Goal: Task Accomplishment & Management: Use online tool/utility

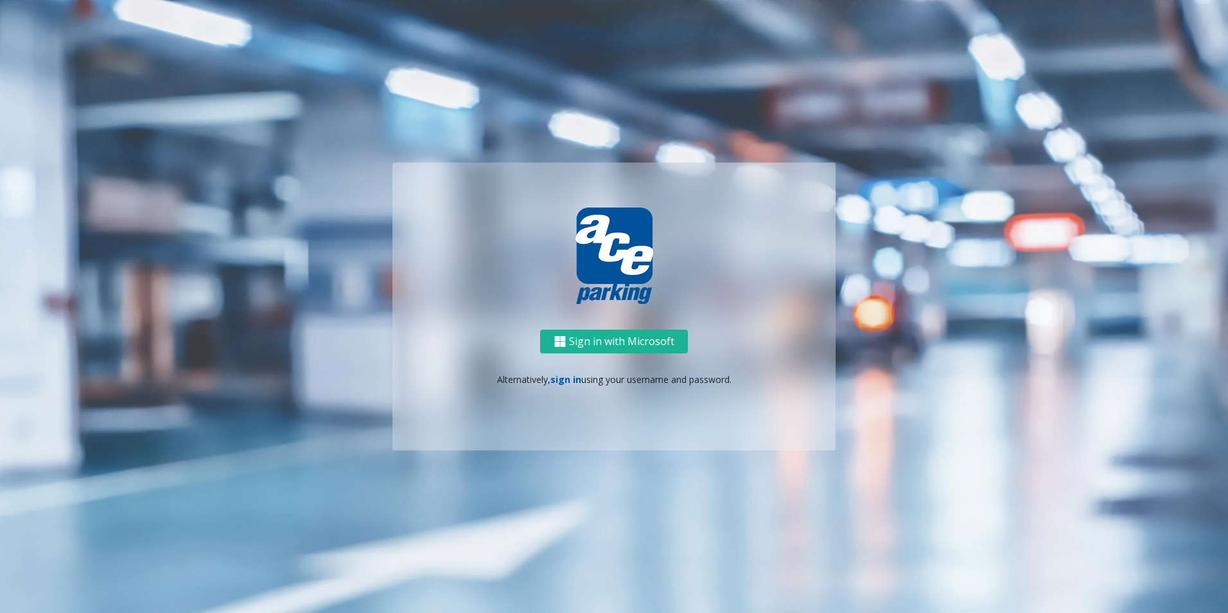
click at [569, 375] on link "sign in" at bounding box center [566, 379] width 31 height 12
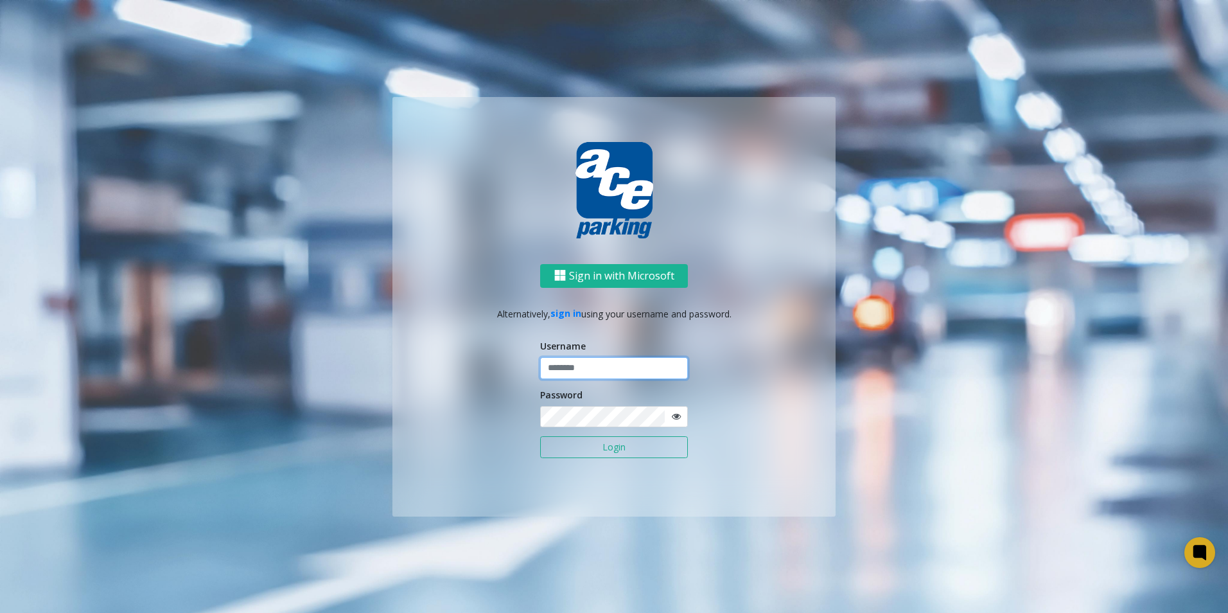
click at [583, 368] on input "text" at bounding box center [614, 368] width 148 height 22
type input "********"
click at [640, 448] on button "Login" at bounding box center [614, 447] width 148 height 22
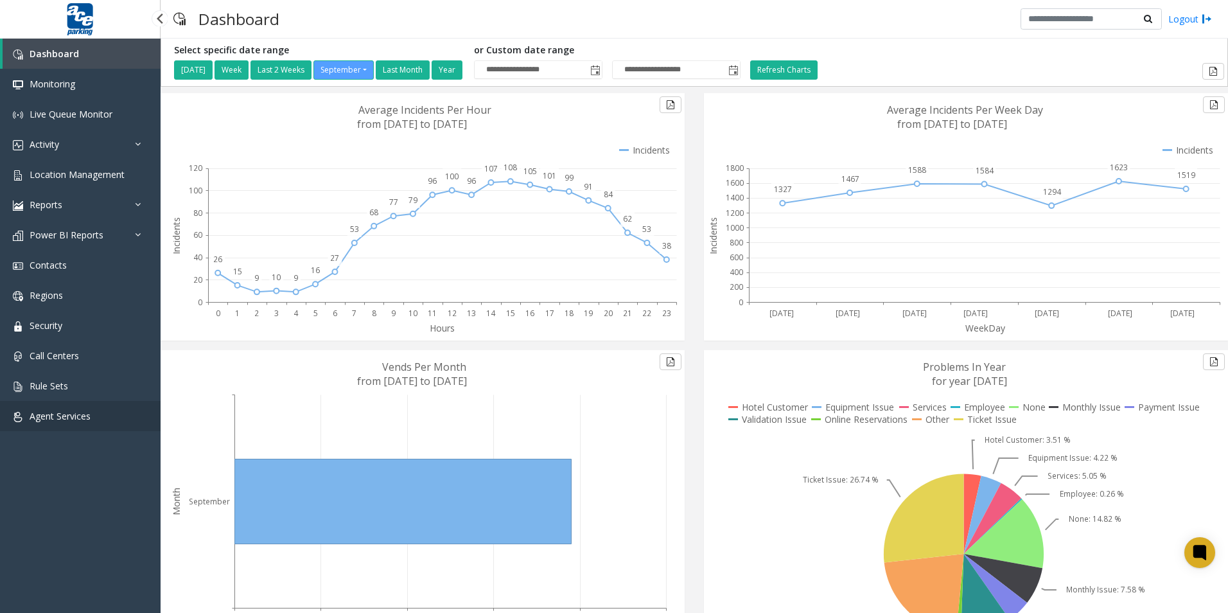
click at [76, 414] on span "Agent Services" at bounding box center [60, 416] width 61 height 12
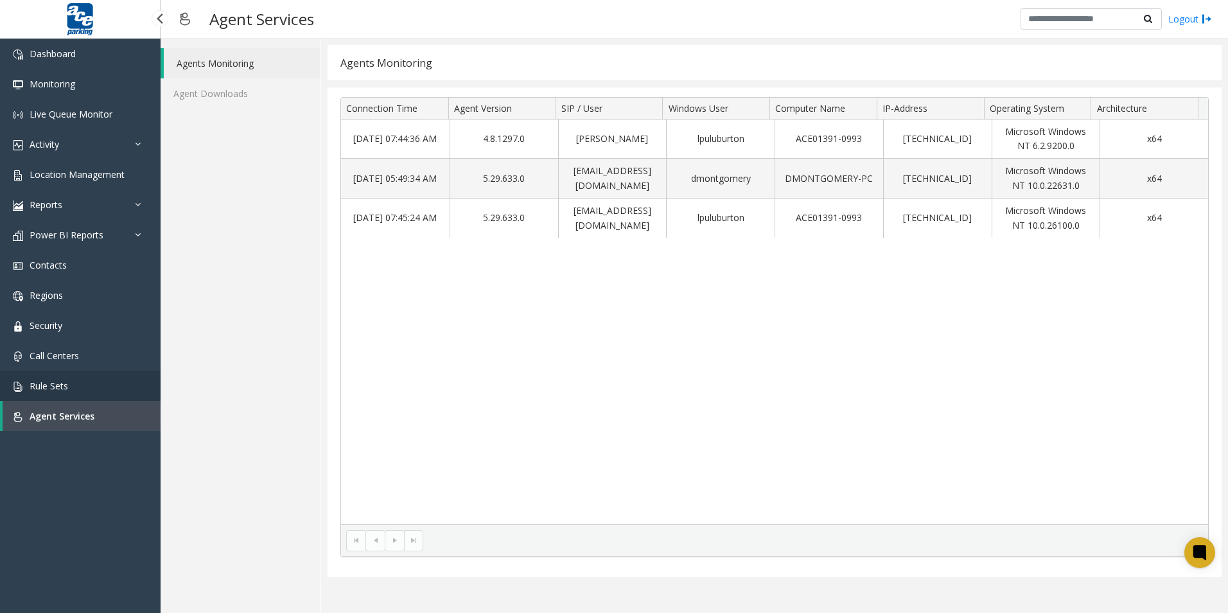
click at [78, 381] on link "Rule Sets" at bounding box center [80, 386] width 161 height 30
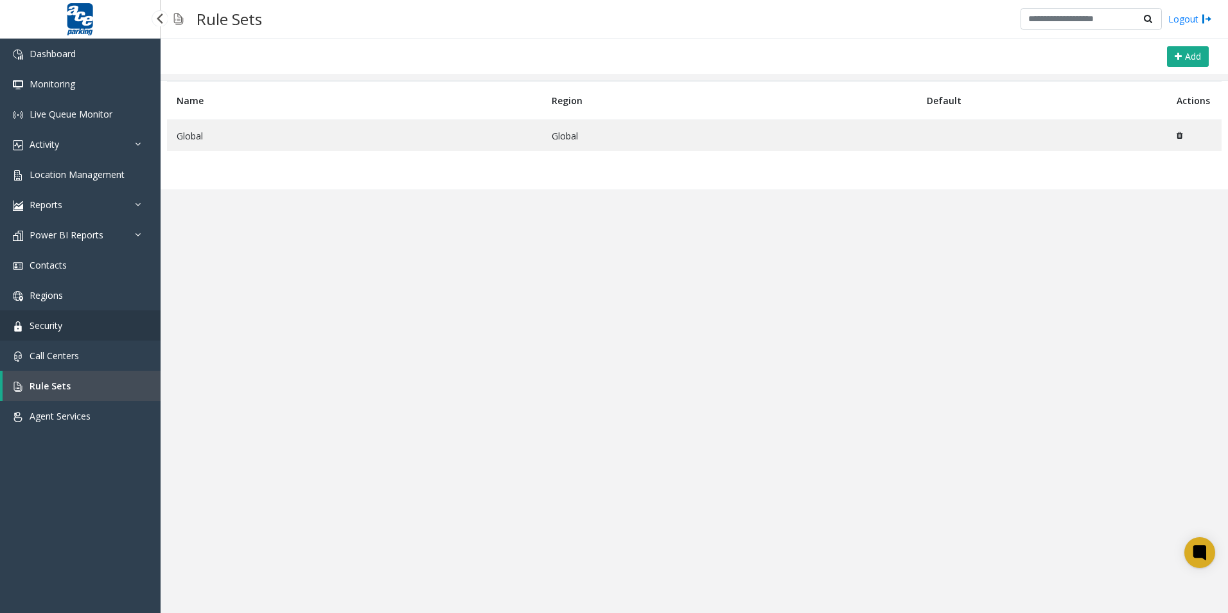
click at [76, 328] on link "Security" at bounding box center [80, 325] width 161 height 30
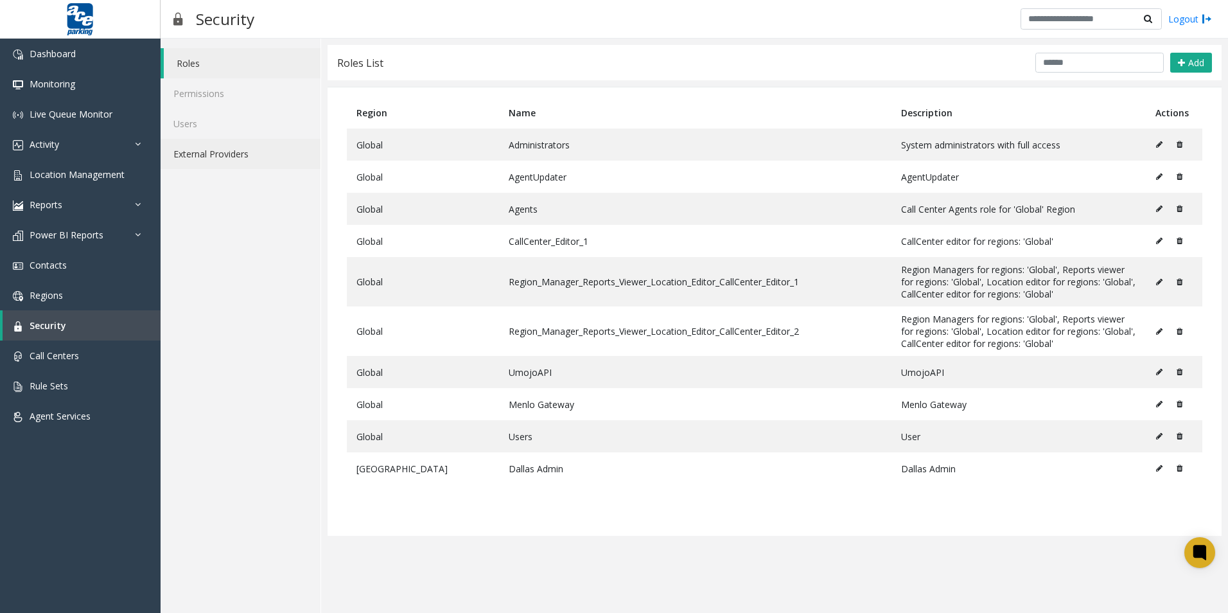
click at [232, 152] on link "External Providers" at bounding box center [241, 154] width 160 height 30
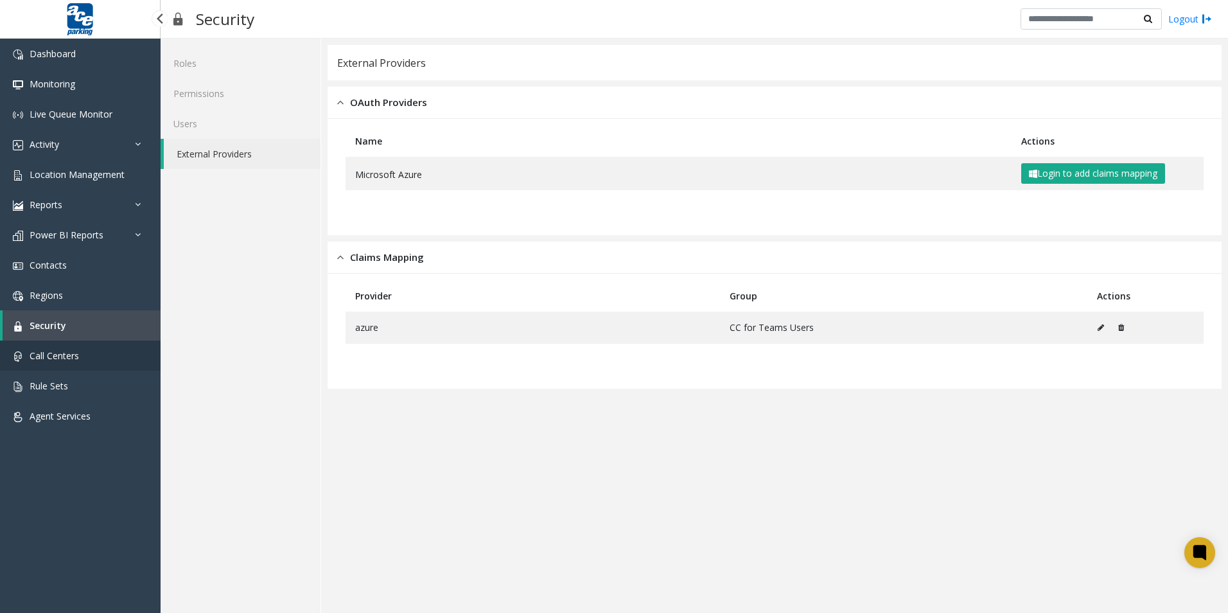
click at [62, 358] on span "Call Centers" at bounding box center [54, 355] width 49 height 12
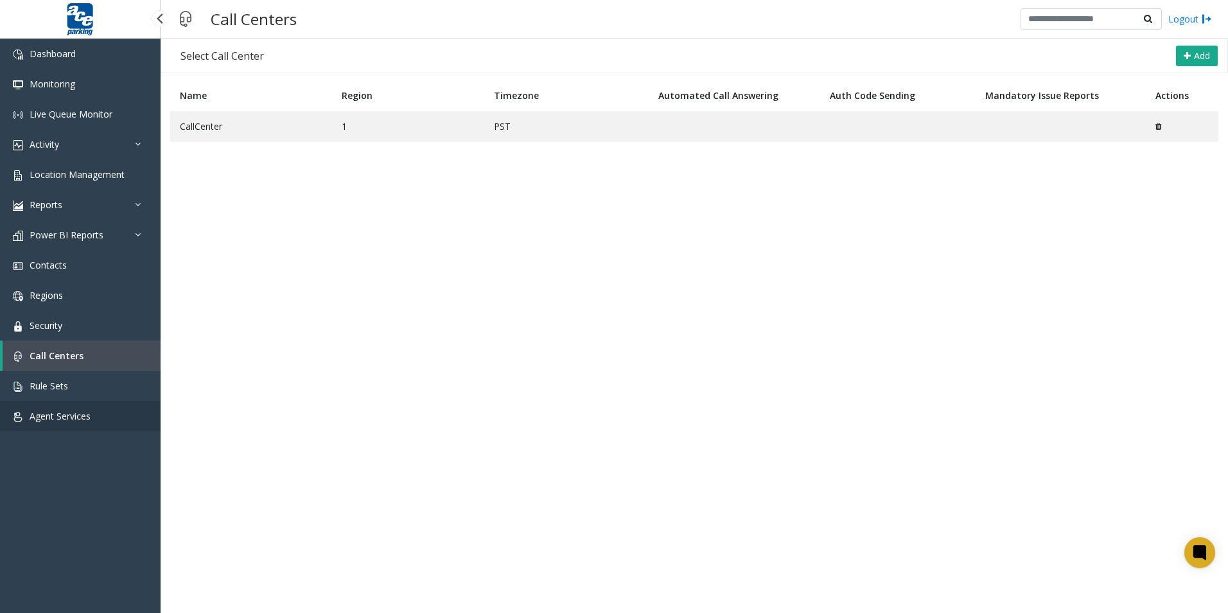
click at [73, 412] on span "Agent Services" at bounding box center [60, 416] width 61 height 12
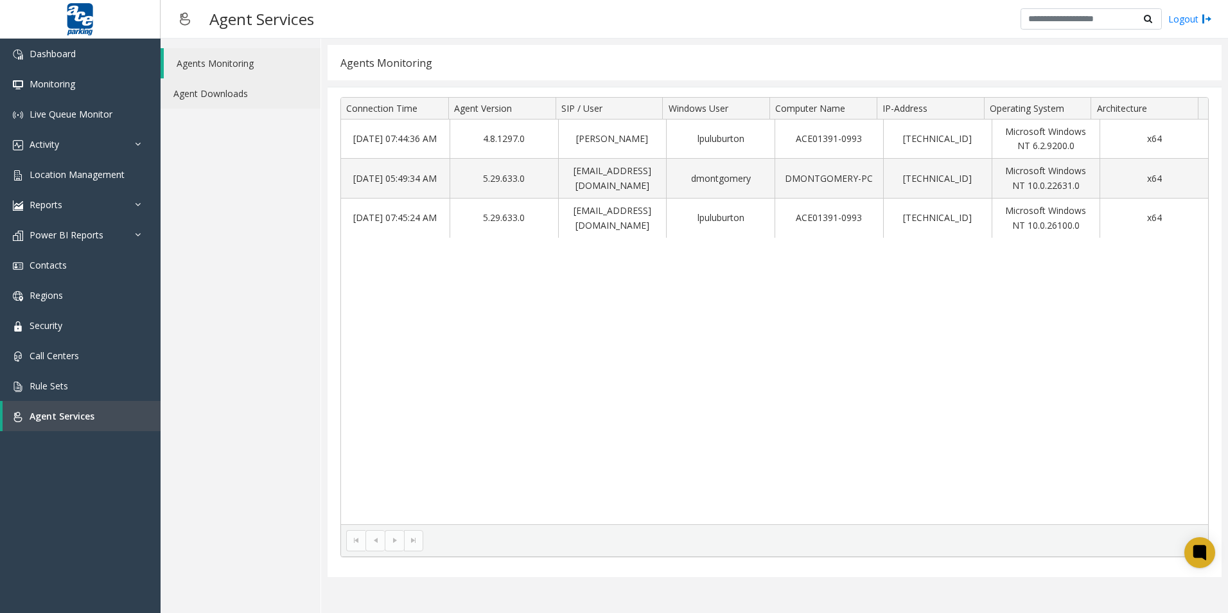
click at [236, 95] on link "Agent Downloads" at bounding box center [241, 93] width 160 height 30
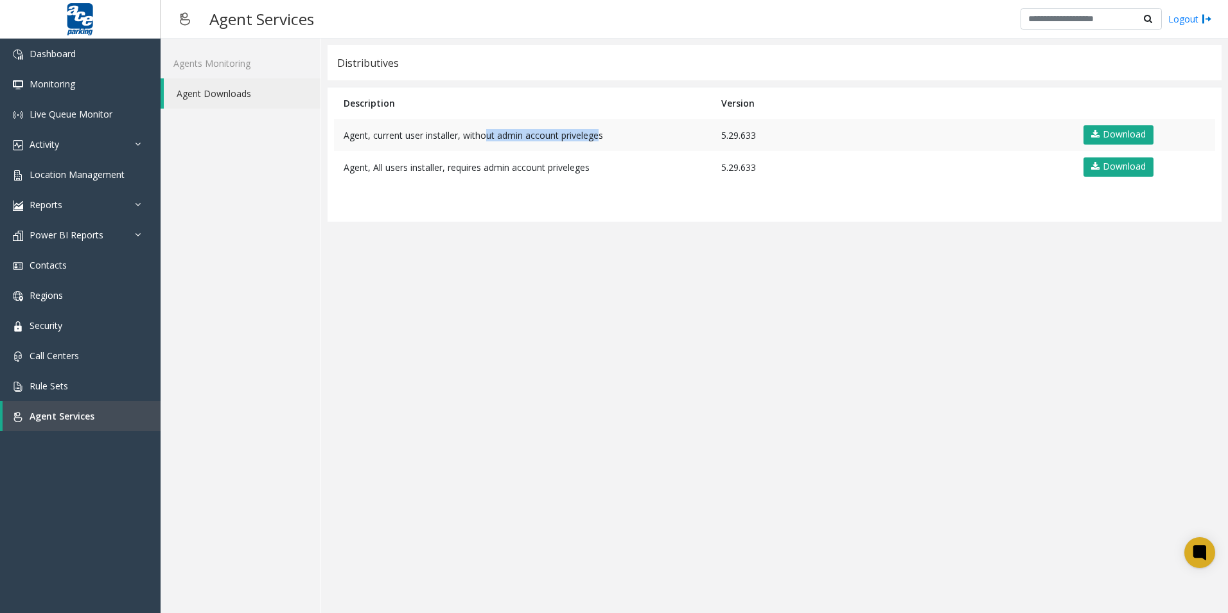
drag, startPoint x: 590, startPoint y: 136, endPoint x: 481, endPoint y: 136, distance: 109.9
click at [481, 136] on td "Agent, current user installer, without admin account priveleges" at bounding box center [523, 135] width 378 height 32
click at [1124, 132] on link "Download" at bounding box center [1119, 134] width 70 height 19
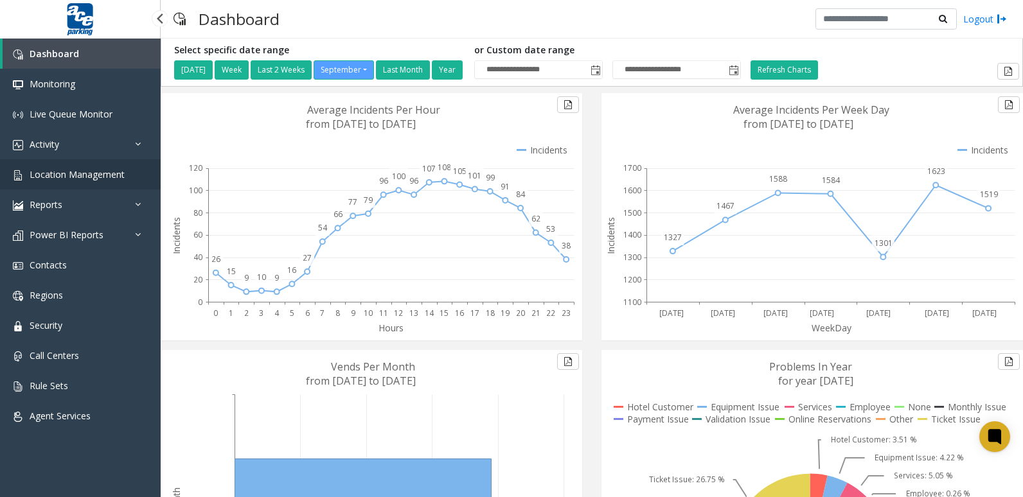
click at [78, 168] on link "Location Management" at bounding box center [80, 174] width 161 height 30
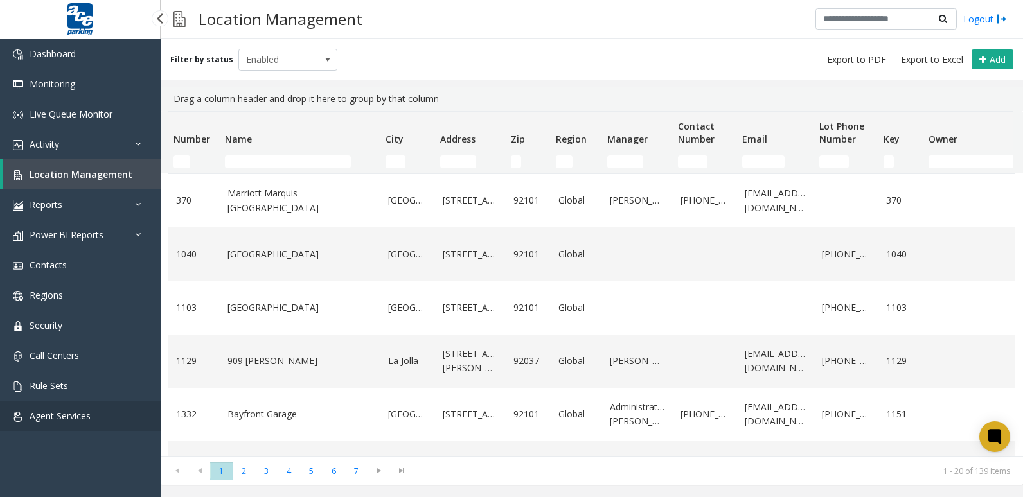
drag, startPoint x: 78, startPoint y: 411, endPoint x: 75, endPoint y: 397, distance: 13.9
click at [78, 411] on span "Agent Services" at bounding box center [60, 416] width 61 height 12
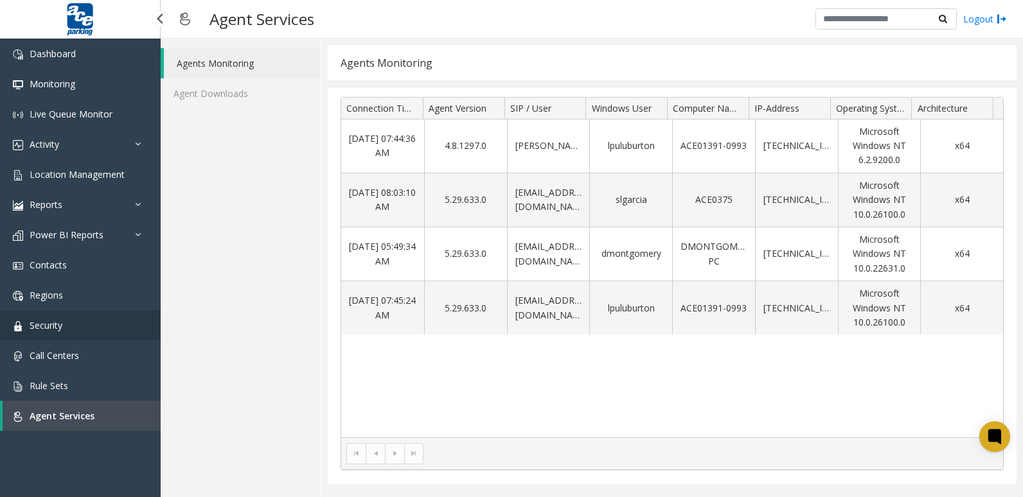
click at [81, 321] on link "Security" at bounding box center [80, 325] width 161 height 30
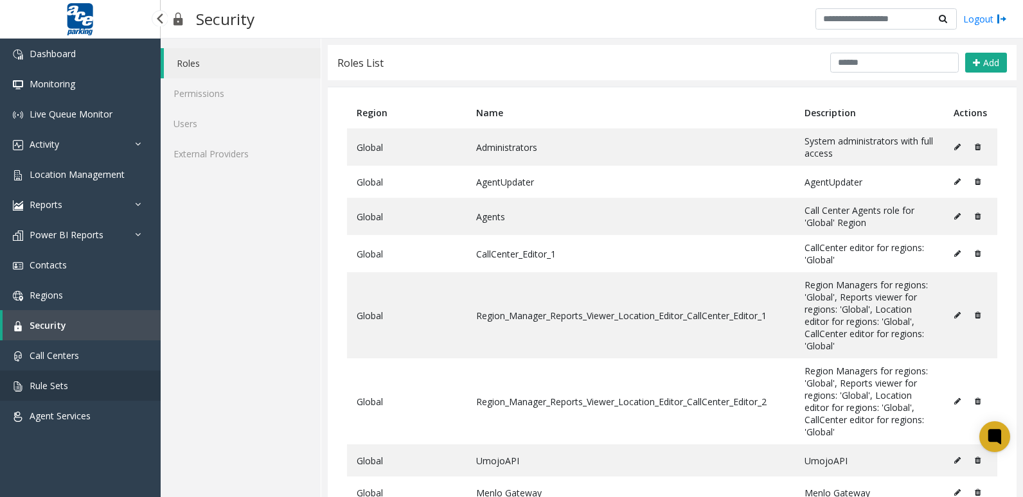
click at [76, 383] on link "Rule Sets" at bounding box center [80, 386] width 161 height 30
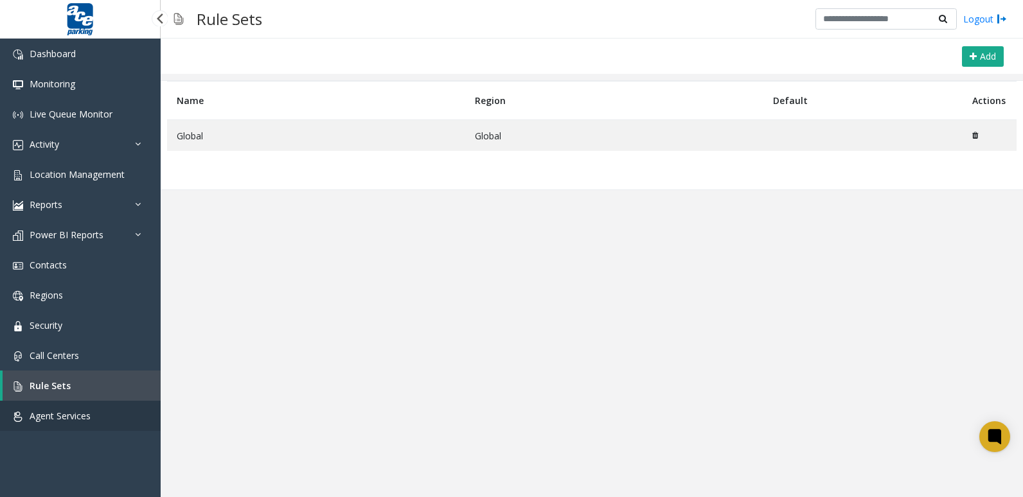
click at [81, 418] on span "Agent Services" at bounding box center [60, 416] width 61 height 12
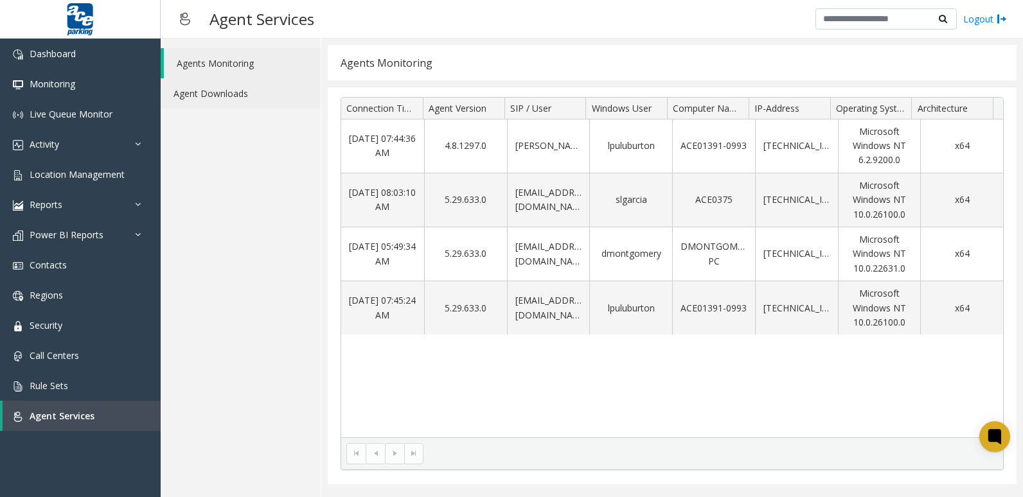
click at [239, 90] on link "Agent Downloads" at bounding box center [241, 93] width 160 height 30
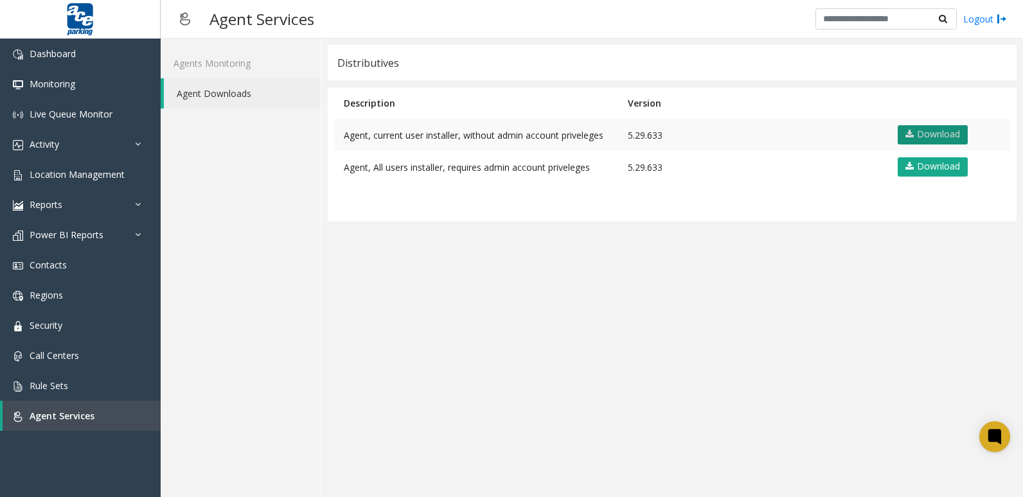
click at [936, 128] on link "Download" at bounding box center [932, 134] width 70 height 19
click at [770, 37] on div "Agent Services Logout" at bounding box center [592, 19] width 862 height 39
click at [982, 15] on link "Logout" at bounding box center [985, 18] width 44 height 13
